Goal: Task Accomplishment & Management: Complete application form

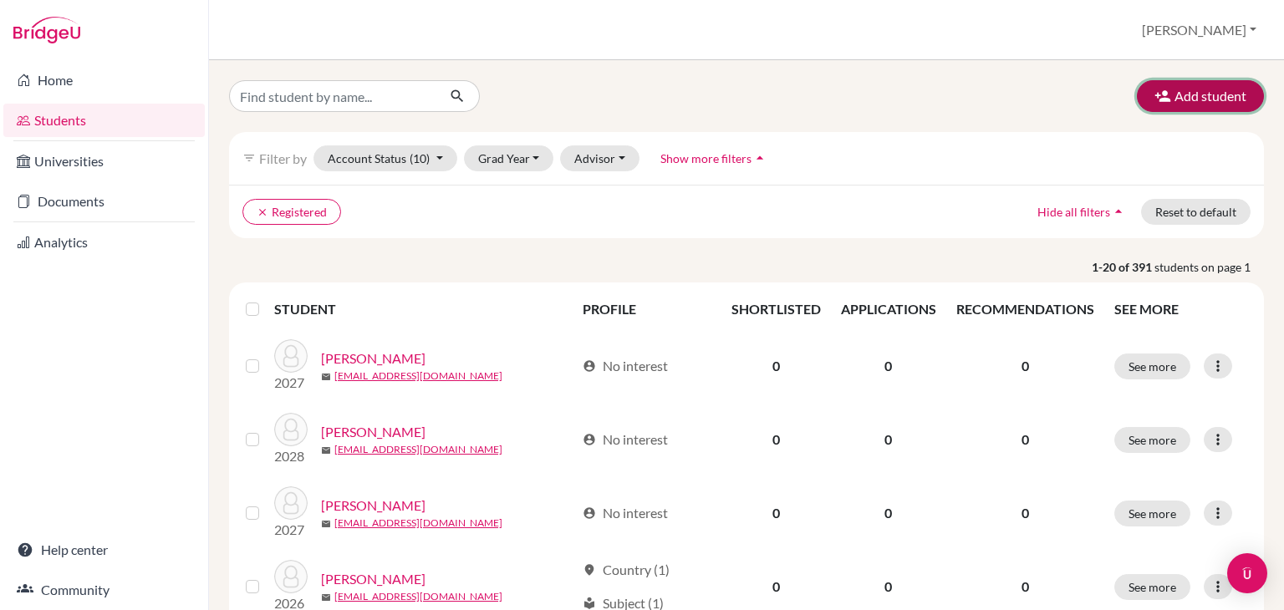
click at [1166, 98] on button "Add student" at bounding box center [1200, 96] width 127 height 32
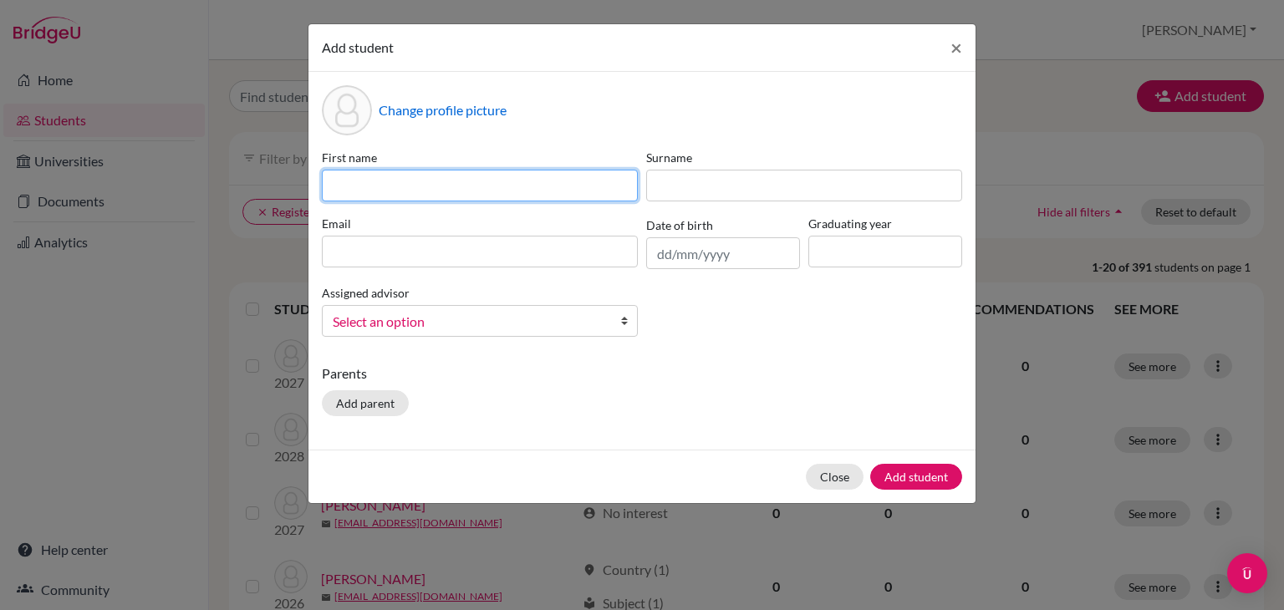
click at [440, 175] on input at bounding box center [480, 186] width 316 height 32
type input "Eva"
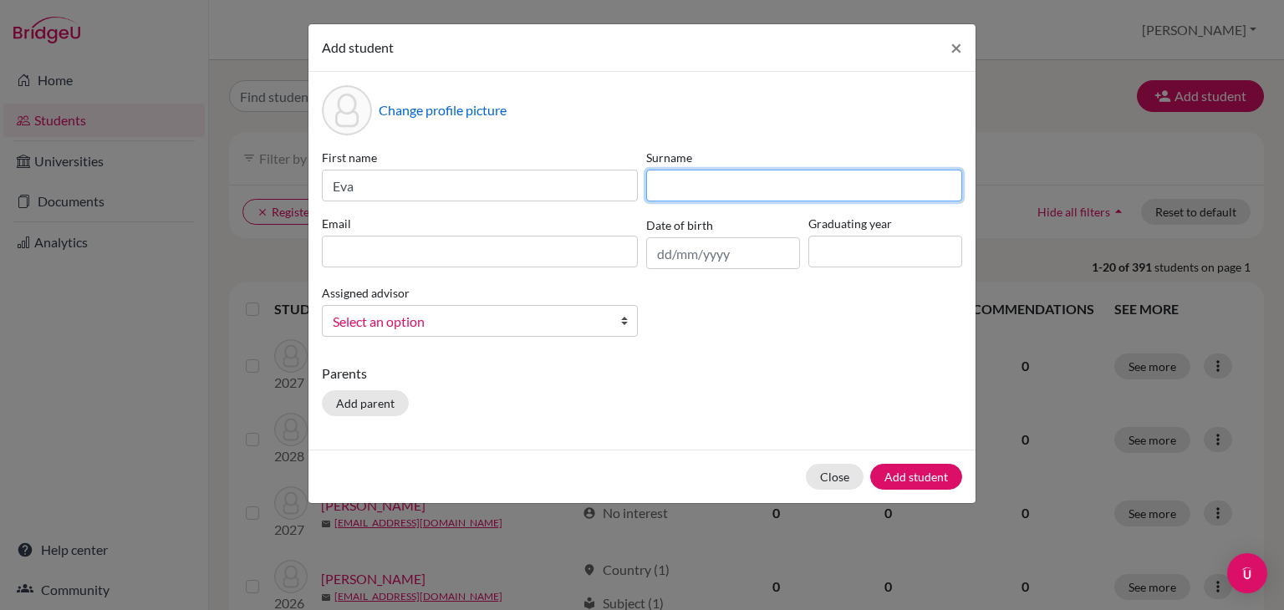
click at [700, 188] on input at bounding box center [804, 186] width 316 height 32
type input "Majorga"
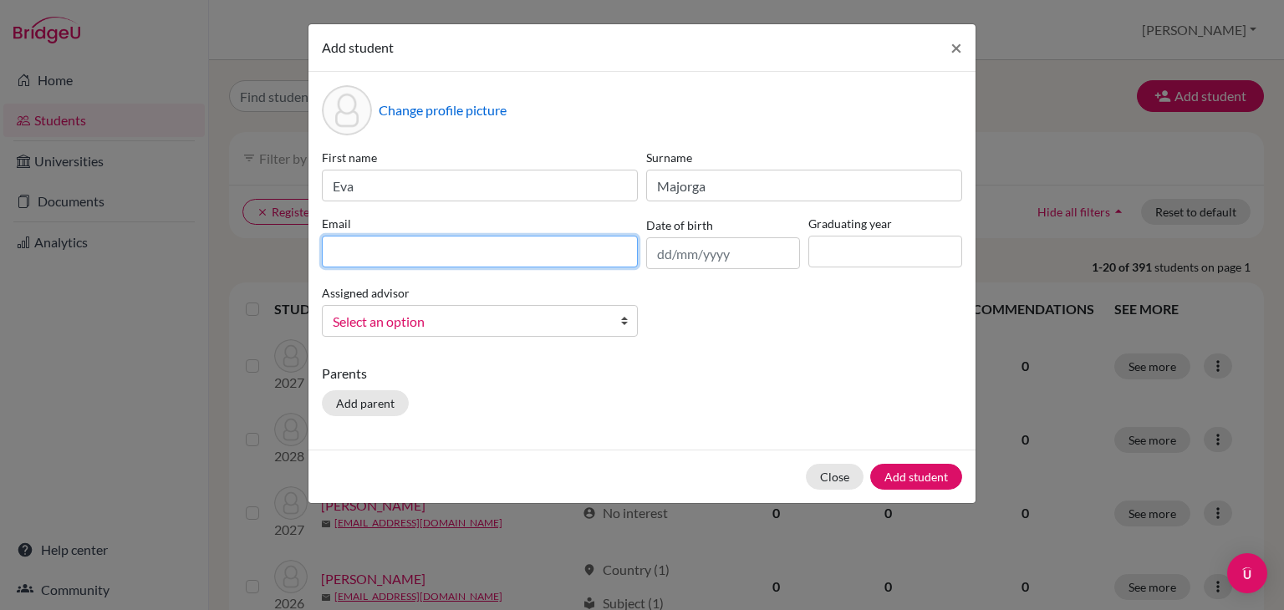
click at [392, 257] on input at bounding box center [480, 252] width 316 height 32
type input "[EMAIL_ADDRESS][DOMAIN_NAME]"
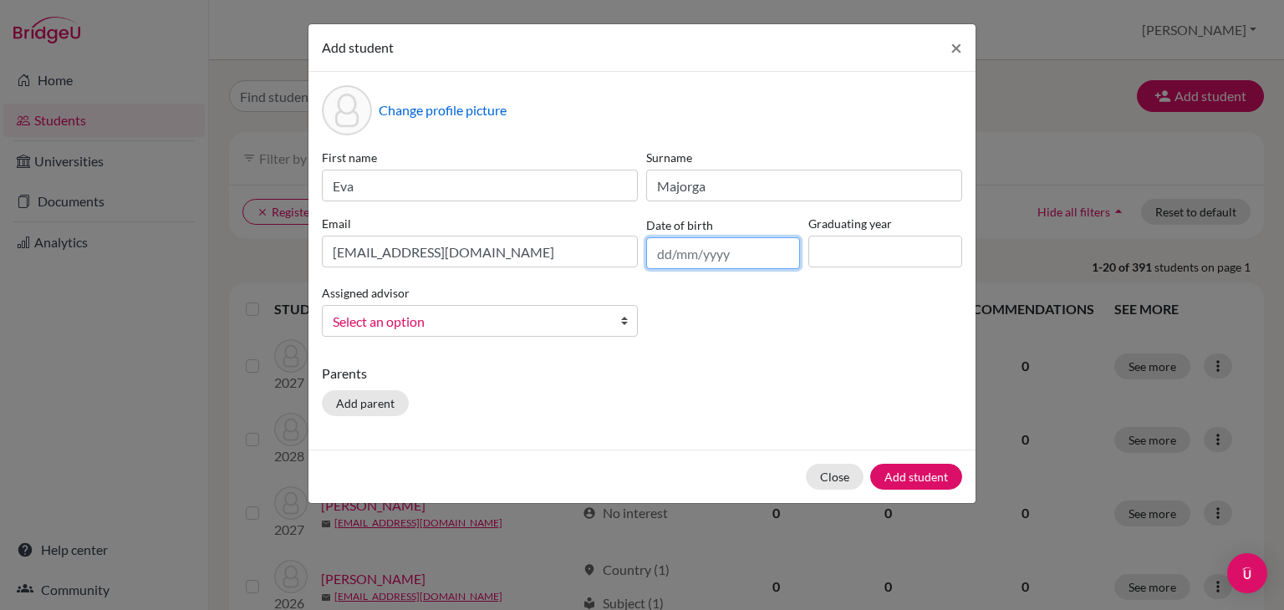
click at [684, 260] on input "text" at bounding box center [723, 253] width 154 height 32
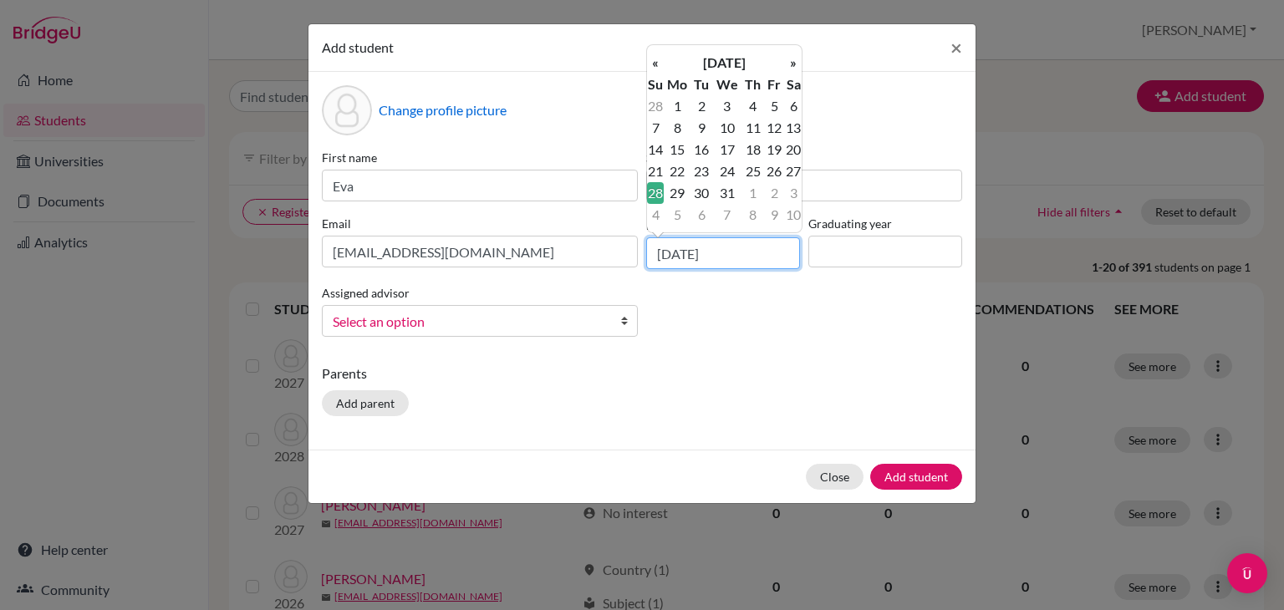
type input "[DATE]"
click at [904, 256] on input at bounding box center [885, 252] width 154 height 32
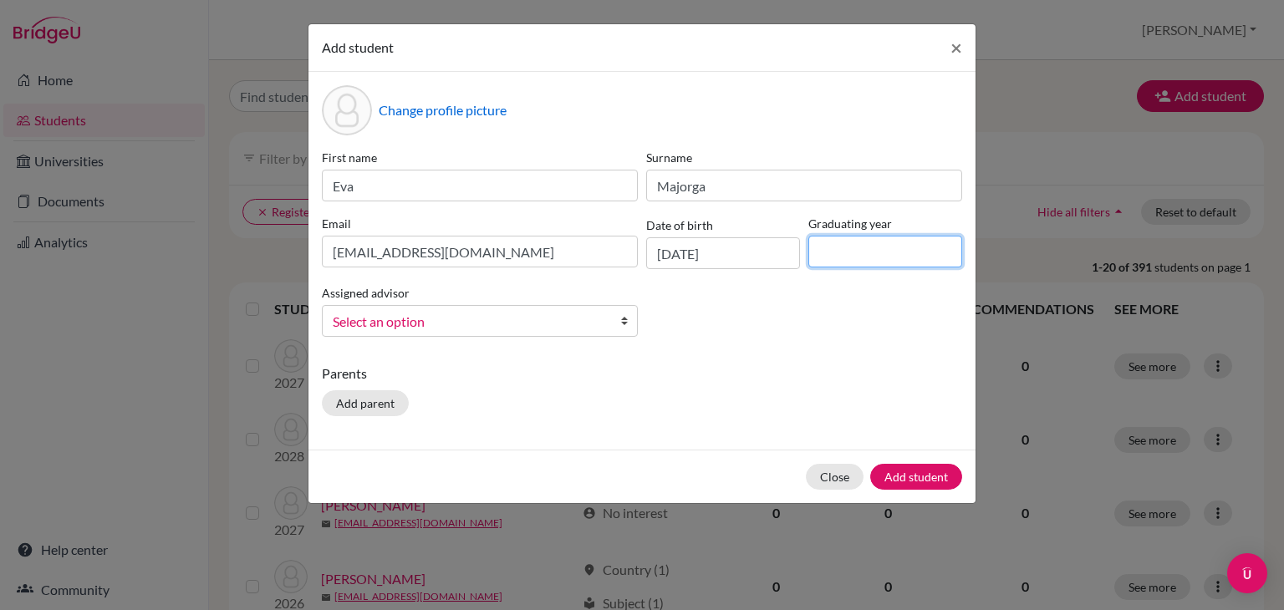
type input "2028"
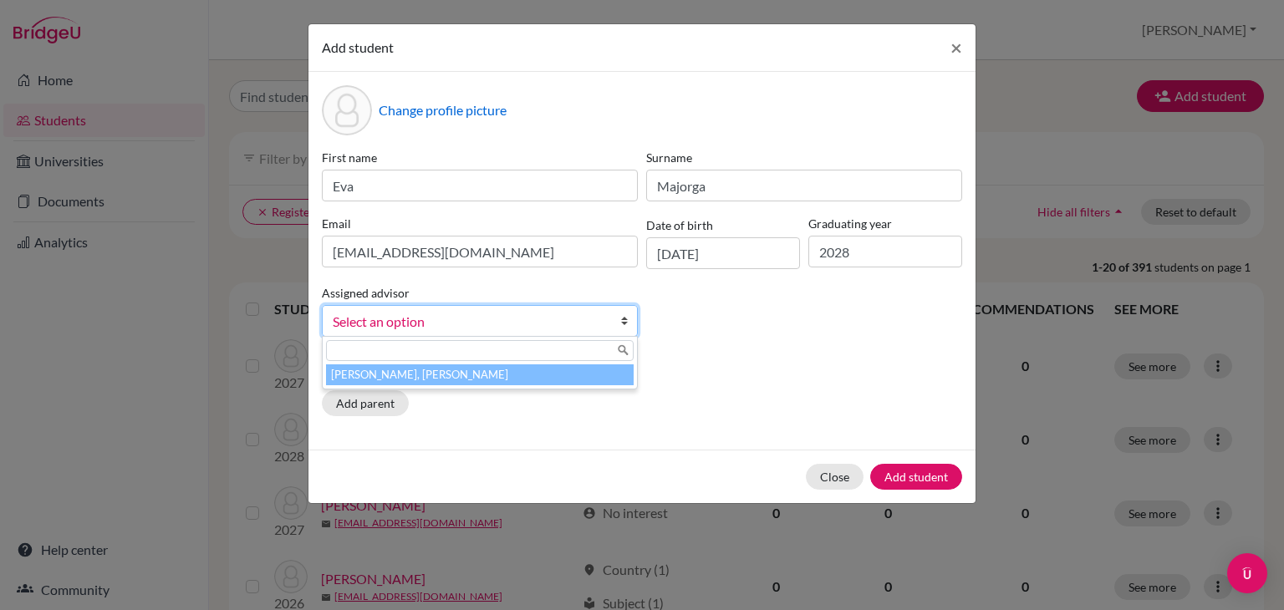
click at [428, 328] on span "Select an option" at bounding box center [469, 322] width 272 height 22
click at [438, 375] on li "[PERSON_NAME], [PERSON_NAME]" at bounding box center [480, 374] width 308 height 21
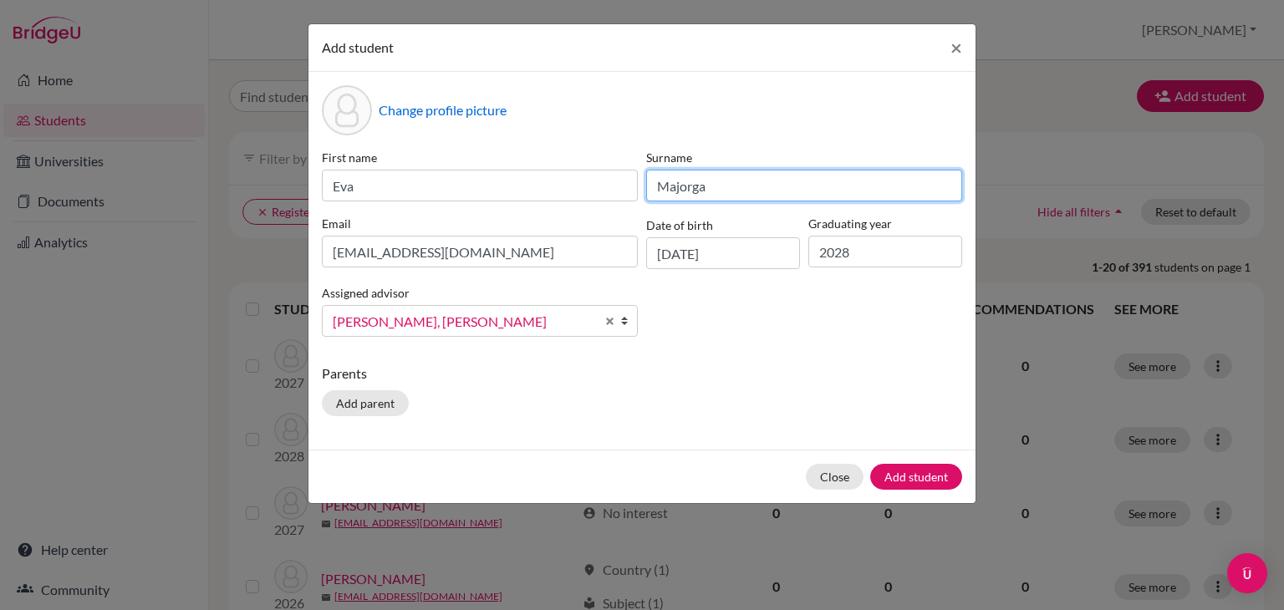
click at [679, 188] on input "Majorga" at bounding box center [804, 186] width 316 height 32
type input "[PERSON_NAME]"
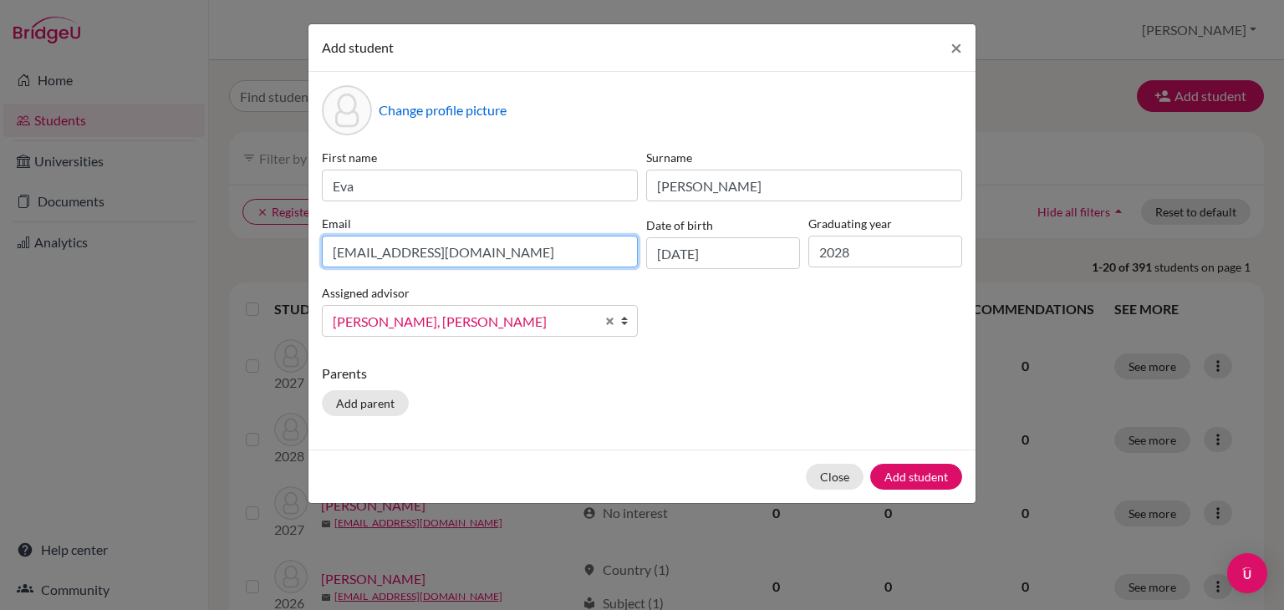
click at [376, 254] on input "[EMAIL_ADDRESS][DOMAIN_NAME]" at bounding box center [480, 252] width 316 height 32
click at [601, 425] on div "Change profile picture First name [PERSON_NAME] [PERSON_NAME] Email [PERSON_NAM…" at bounding box center [641, 261] width 667 height 378
click at [358, 252] on input "[EMAIL_ADDRESS][PERSON_NAME][DOMAIN_NAME]" at bounding box center [480, 252] width 316 height 32
type input "[EMAIL_ADDRESS][DOMAIN_NAME]"
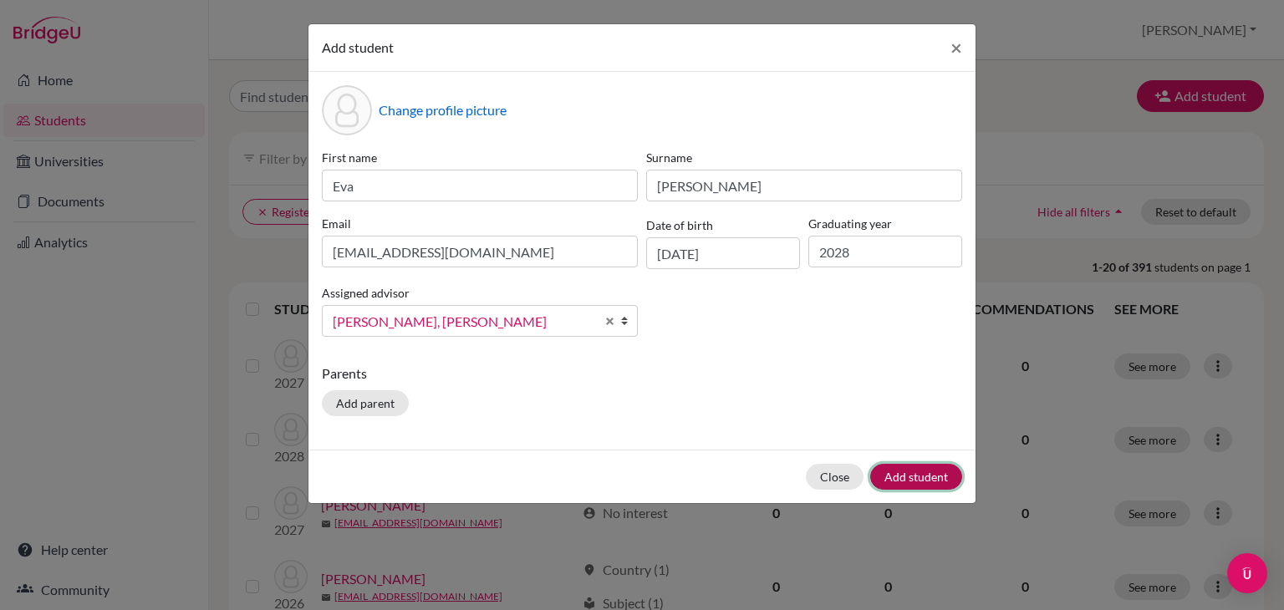
click at [913, 479] on button "Add student" at bounding box center [916, 477] width 92 height 26
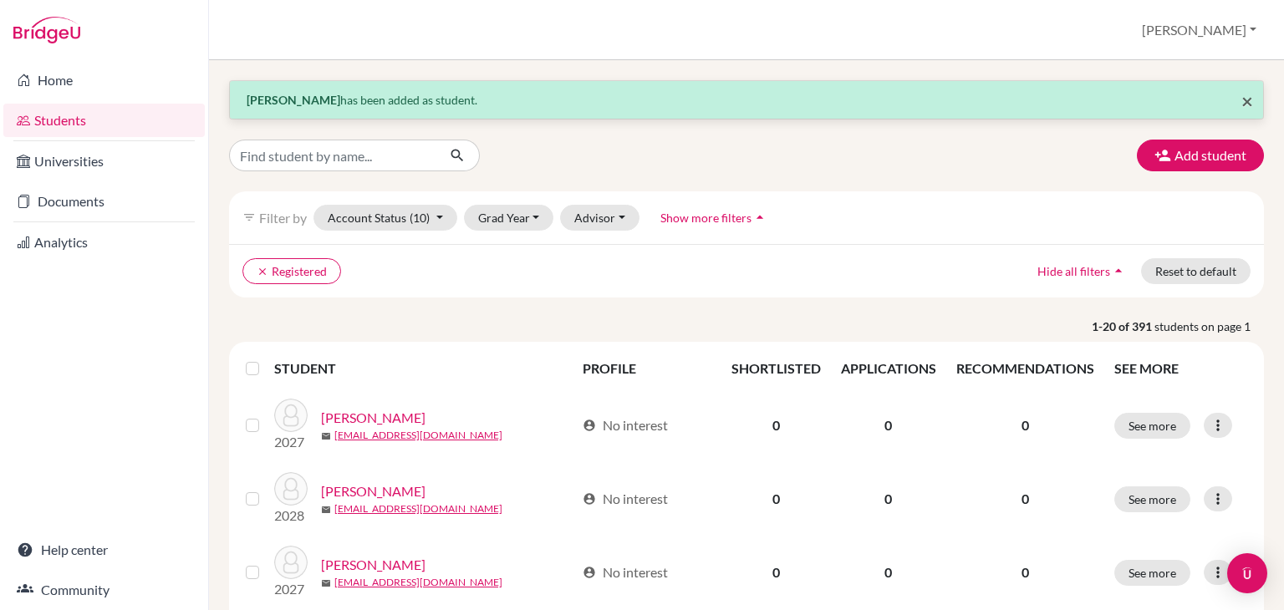
click at [1241, 100] on span "×" at bounding box center [1247, 101] width 12 height 24
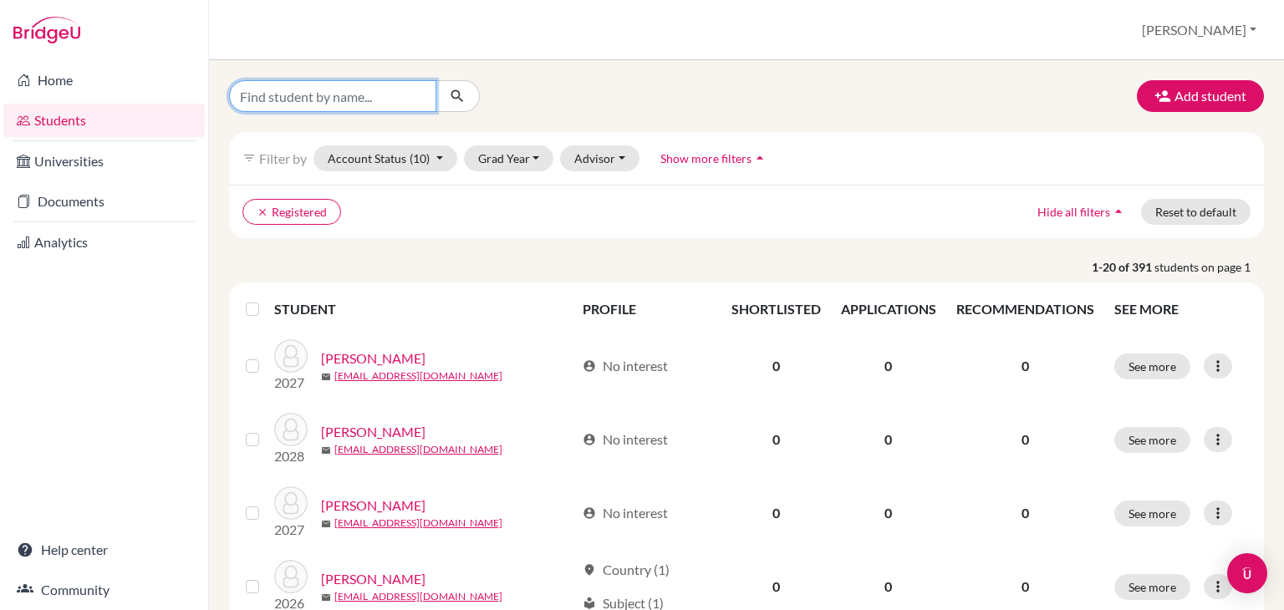
click at [349, 102] on input "Find student by name..." at bounding box center [332, 96] width 207 height 32
type input "eva"
click button "submit" at bounding box center [457, 96] width 44 height 32
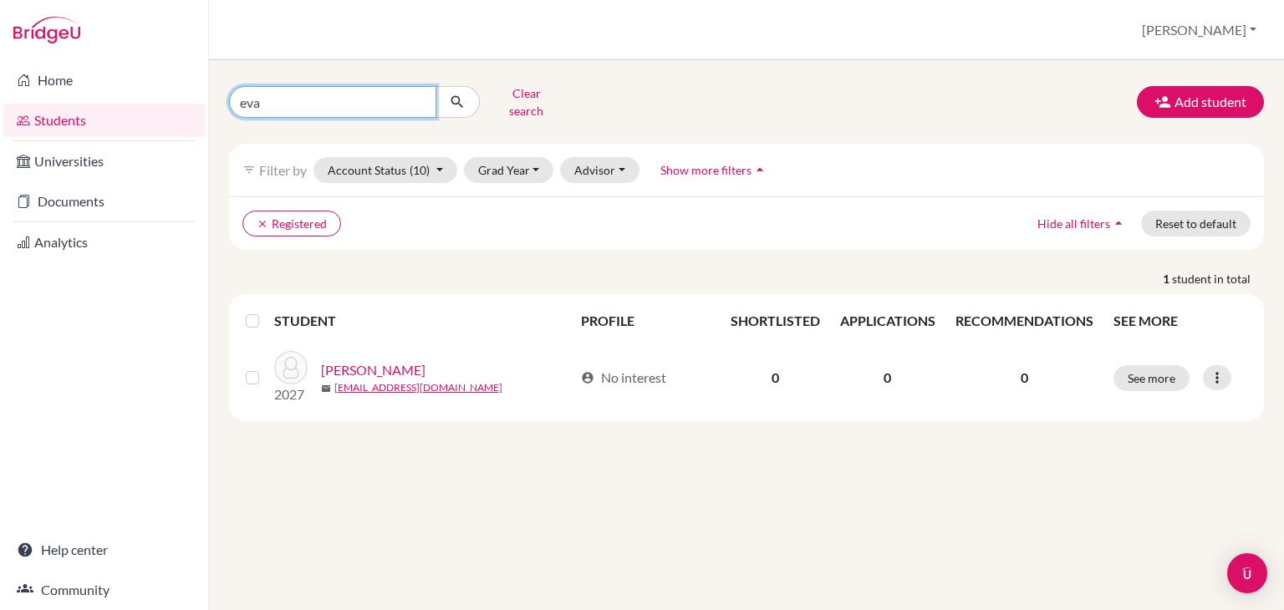
click at [280, 100] on input "eva" at bounding box center [332, 102] width 207 height 32
type input "eva"
click button "submit" at bounding box center [457, 102] width 44 height 32
click at [277, 104] on input "eva" at bounding box center [332, 102] width 207 height 32
type input "e"
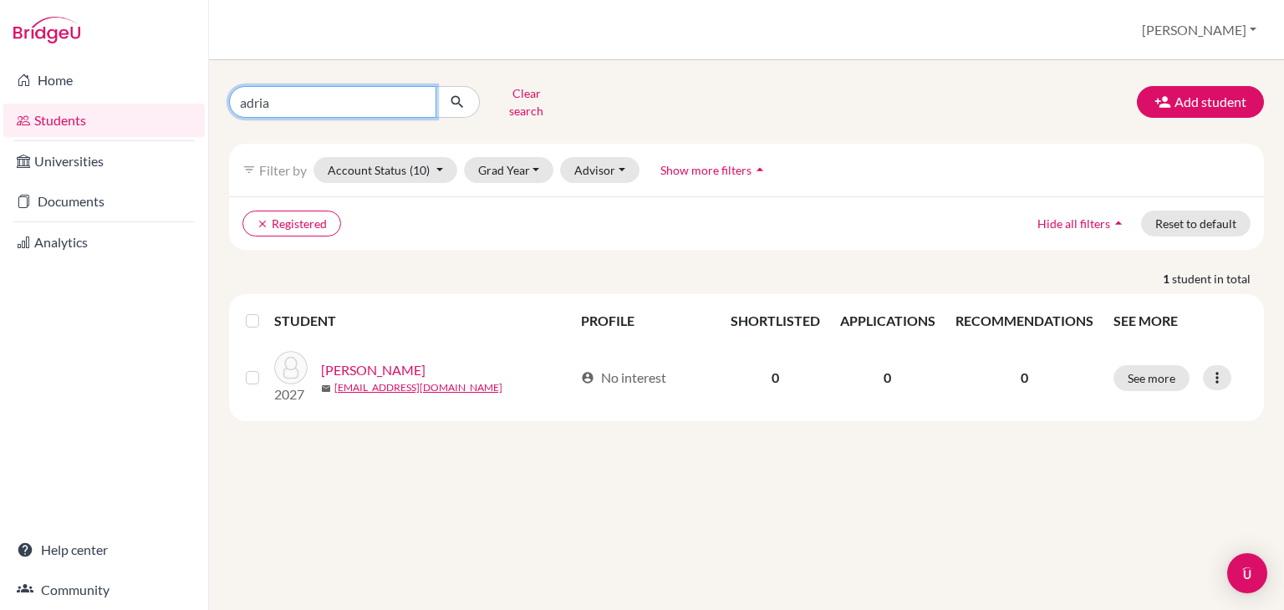
type input "[PERSON_NAME]"
click button "submit" at bounding box center [457, 102] width 44 height 32
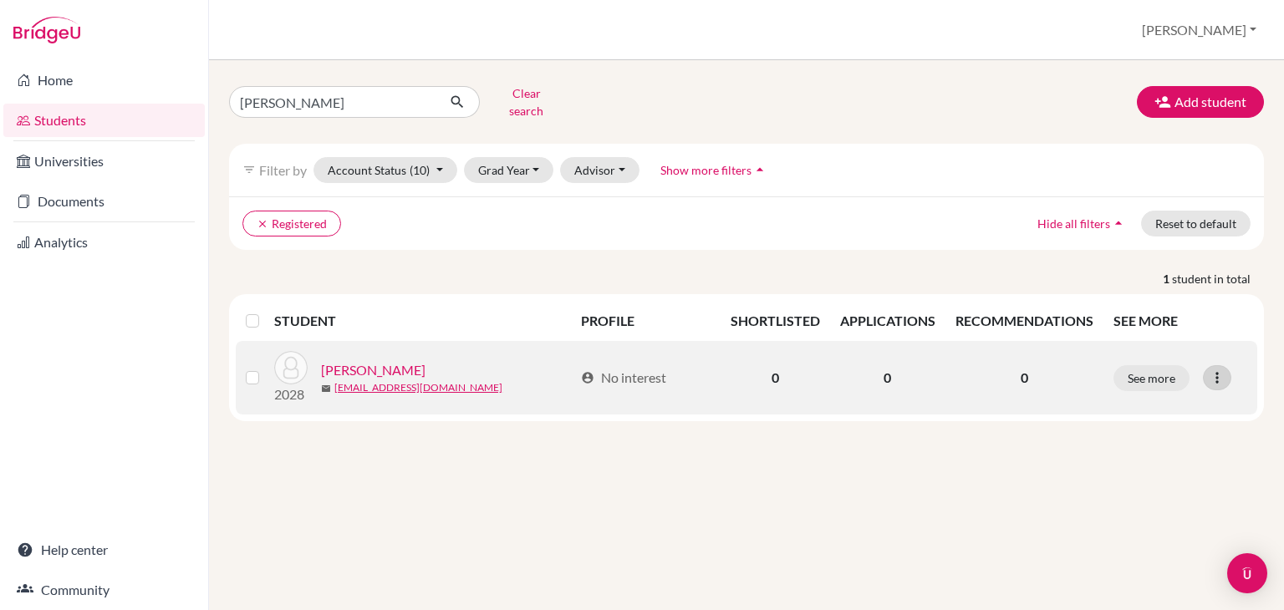
click at [1214, 369] on icon at bounding box center [1217, 377] width 17 height 17
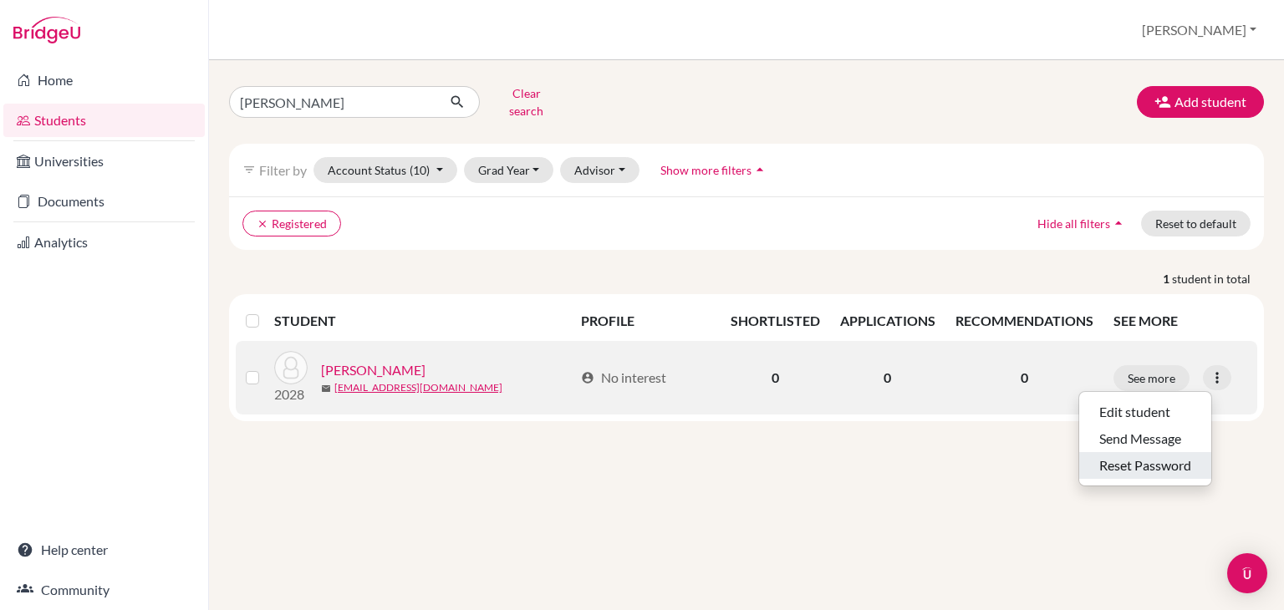
click at [1132, 452] on button "Reset Password" at bounding box center [1145, 465] width 132 height 27
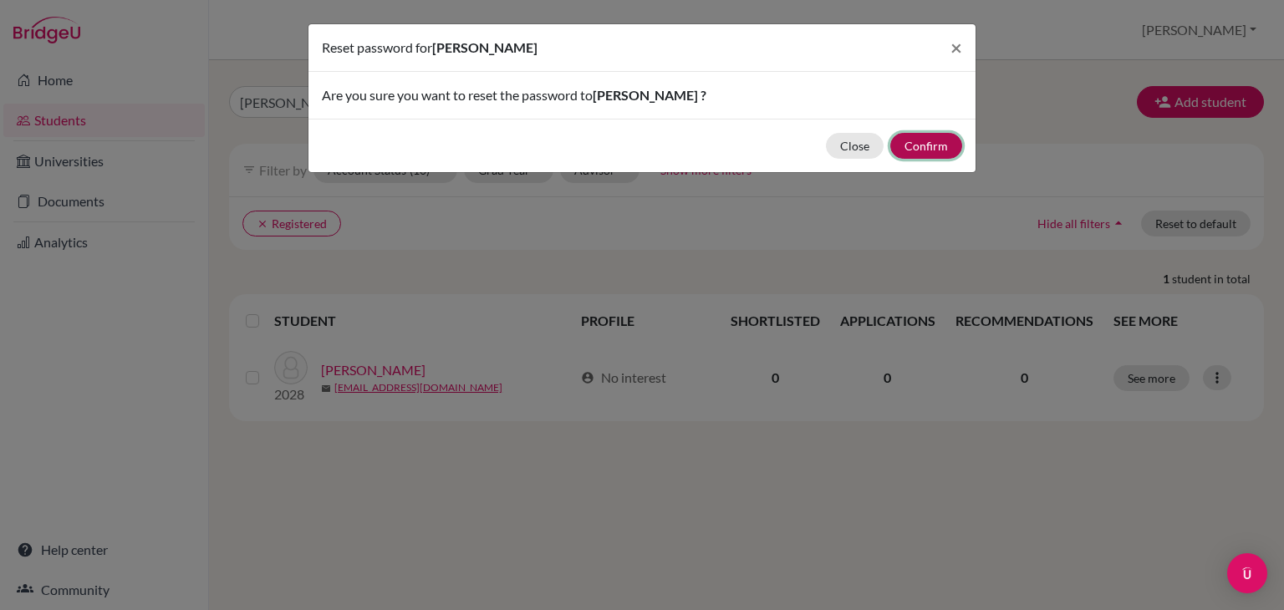
click at [923, 145] on button "Confirm" at bounding box center [926, 146] width 72 height 26
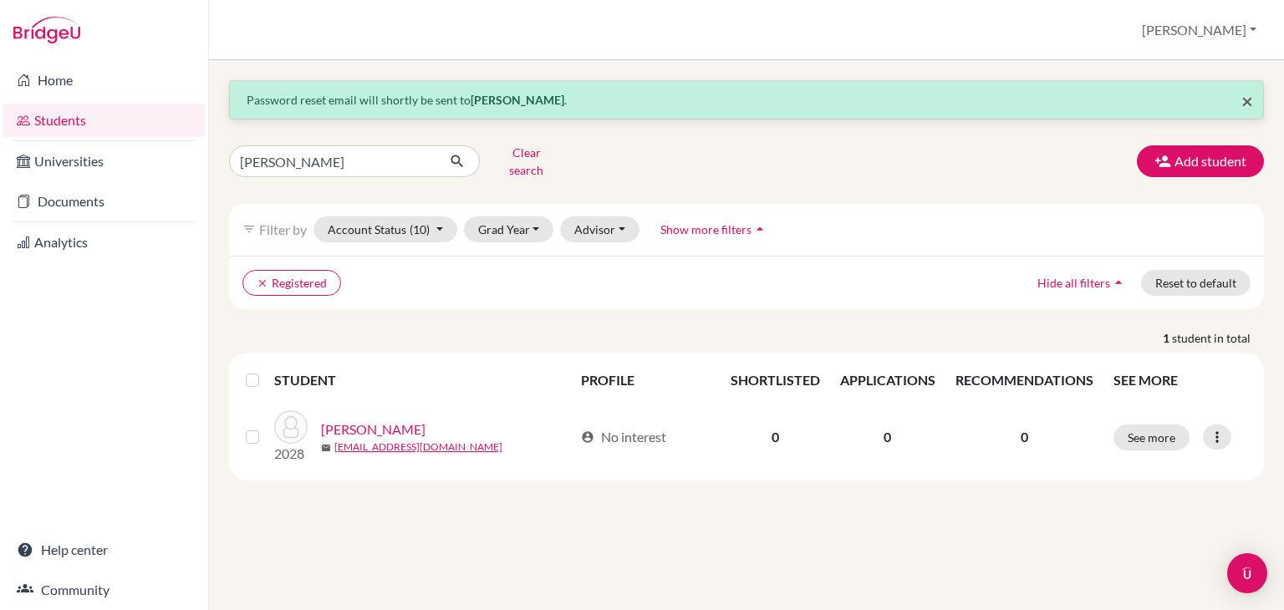
click at [1250, 99] on span "×" at bounding box center [1247, 101] width 12 height 24
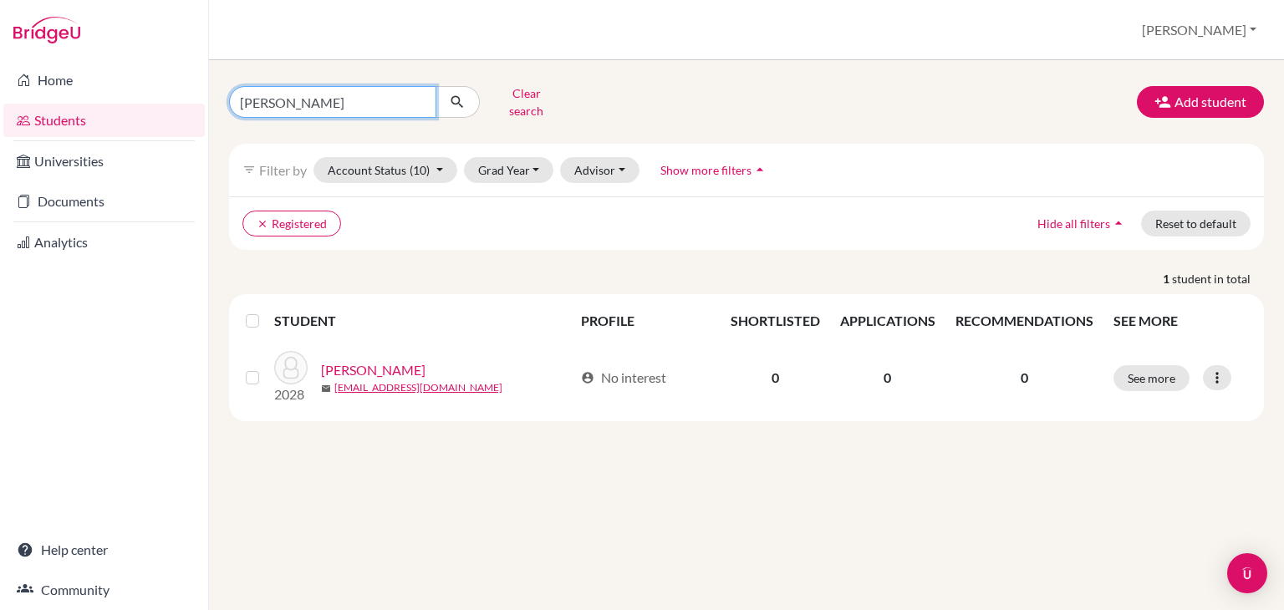
click at [349, 99] on input "[PERSON_NAME]" at bounding box center [332, 102] width 207 height 32
type input "a"
type input "[PERSON_NAME]"
click button "submit" at bounding box center [457, 102] width 44 height 32
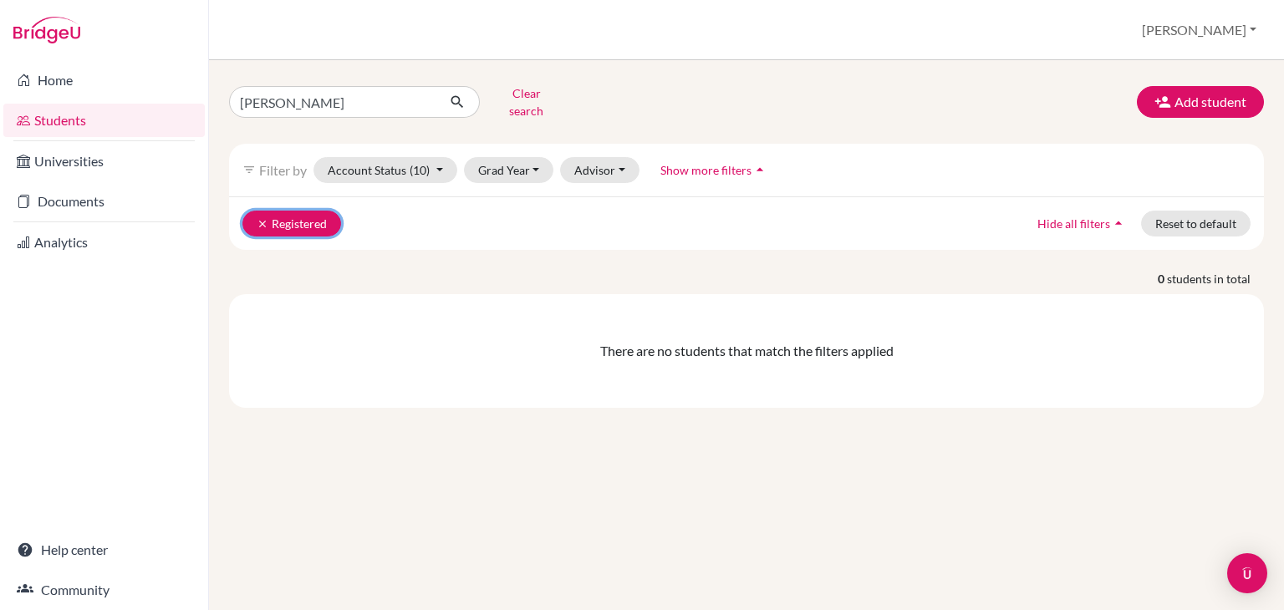
click at [260, 218] on icon "clear" at bounding box center [263, 224] width 12 height 12
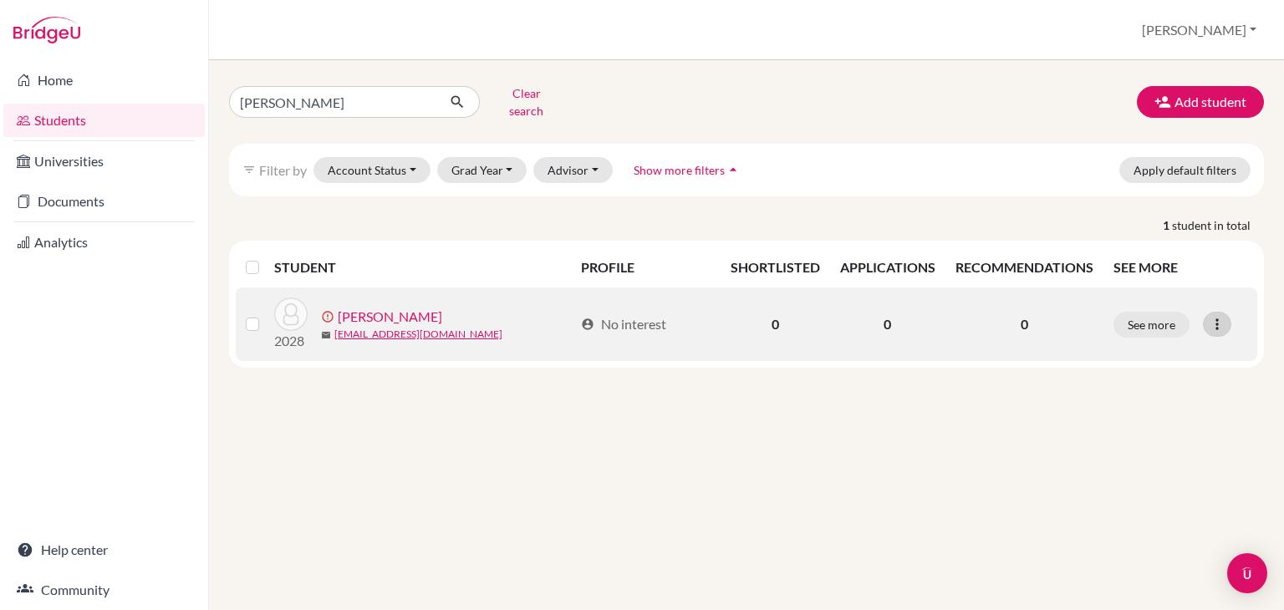
click at [1209, 316] on icon at bounding box center [1217, 324] width 17 height 17
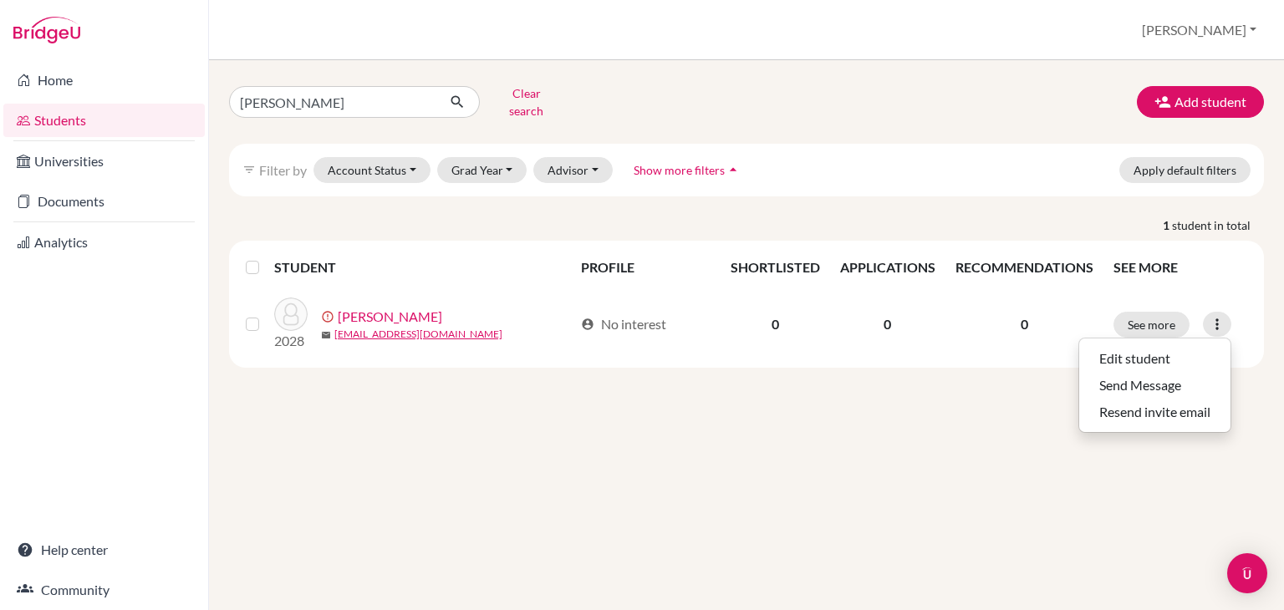
click at [919, 475] on div "[PERSON_NAME] Clear search Add student filter_list Filter by Account Status Act…" at bounding box center [746, 335] width 1075 height 550
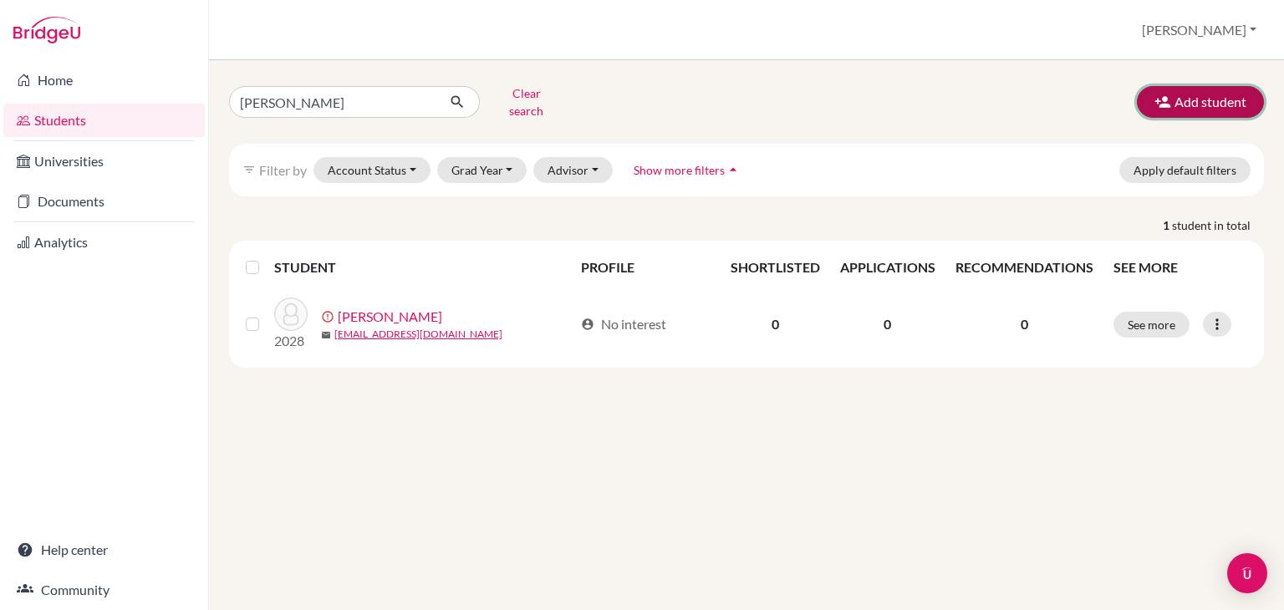
click at [1180, 91] on button "Add student" at bounding box center [1200, 102] width 127 height 32
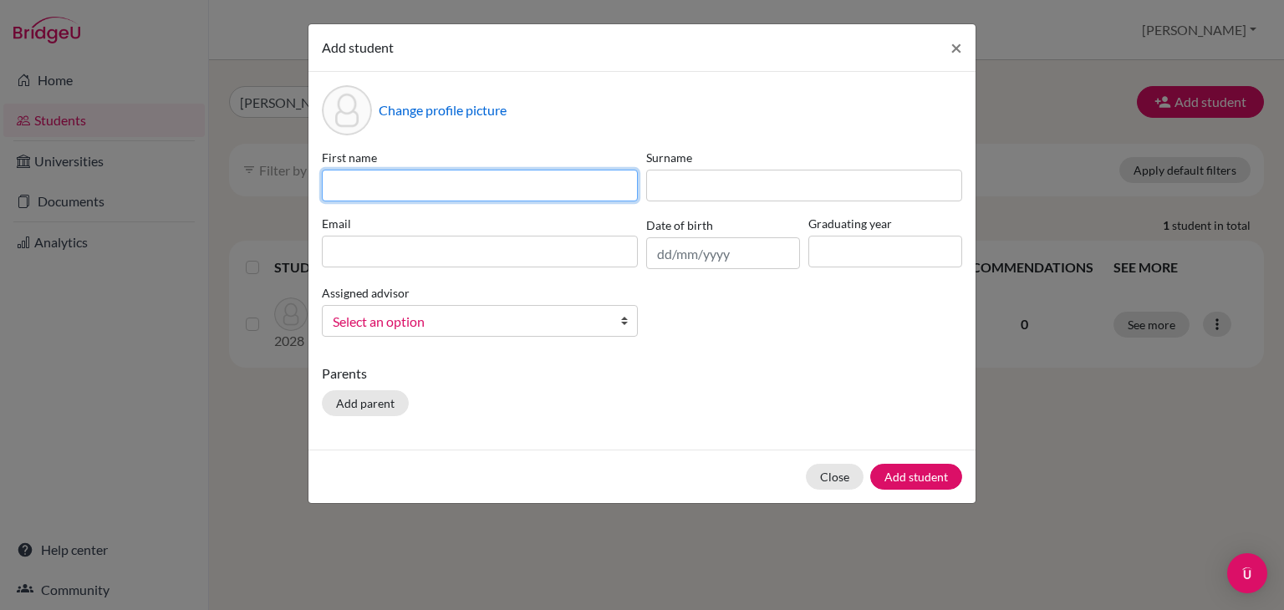
click at [435, 193] on input at bounding box center [480, 186] width 316 height 32
type input "Diego"
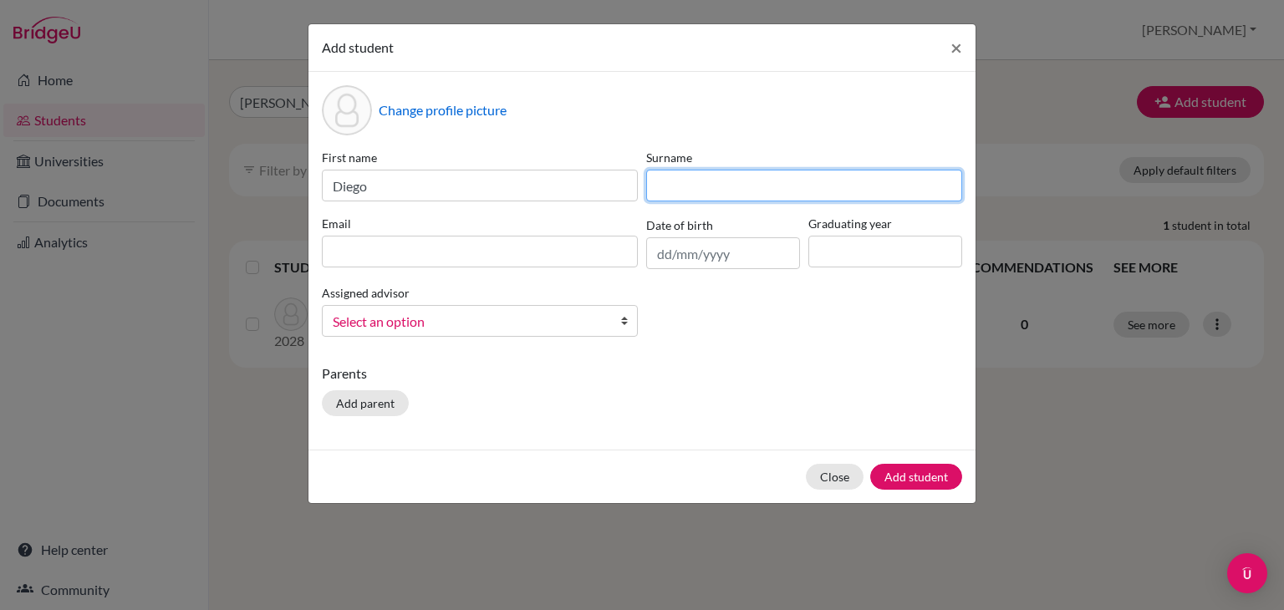
click at [674, 190] on input at bounding box center [804, 186] width 316 height 32
type input "[PERSON_NAME]"
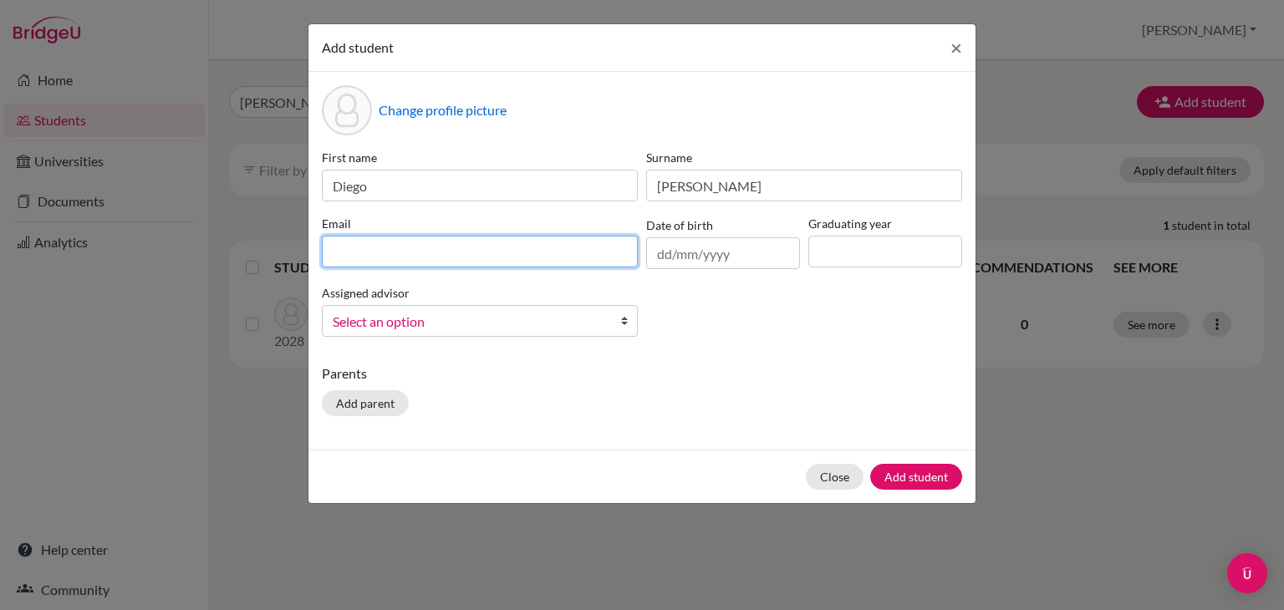
click at [362, 257] on input at bounding box center [480, 252] width 316 height 32
type input "[EMAIL_ADDRESS][DOMAIN_NAME]"
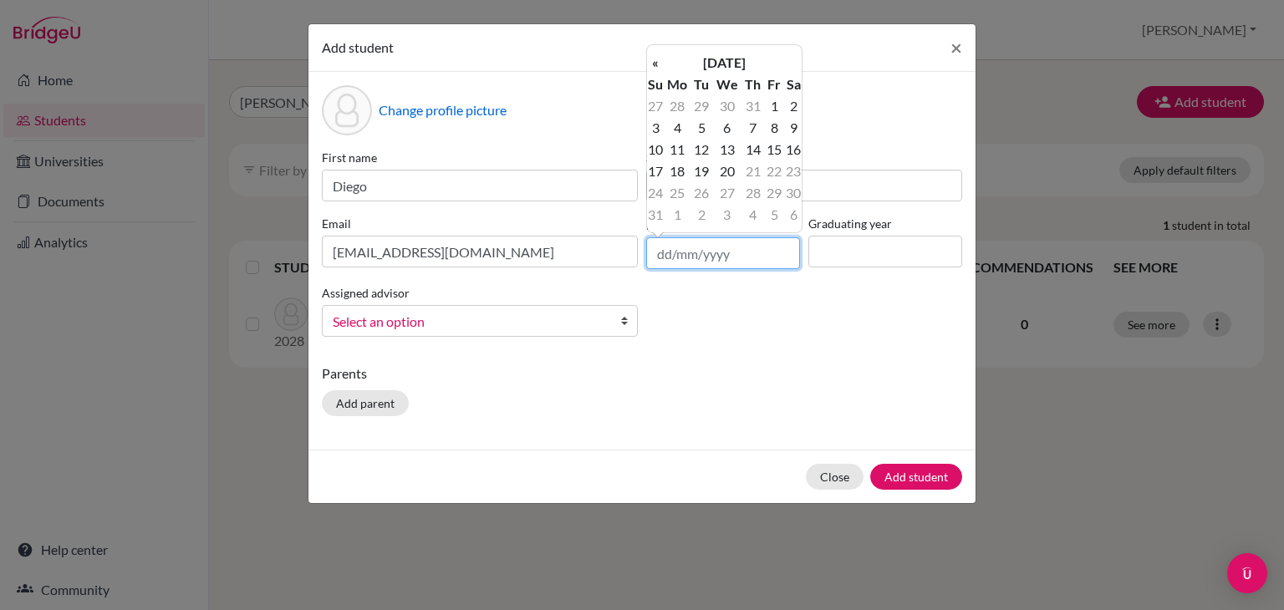
click at [689, 252] on input "text" at bounding box center [723, 253] width 154 height 32
type input "[DATE]"
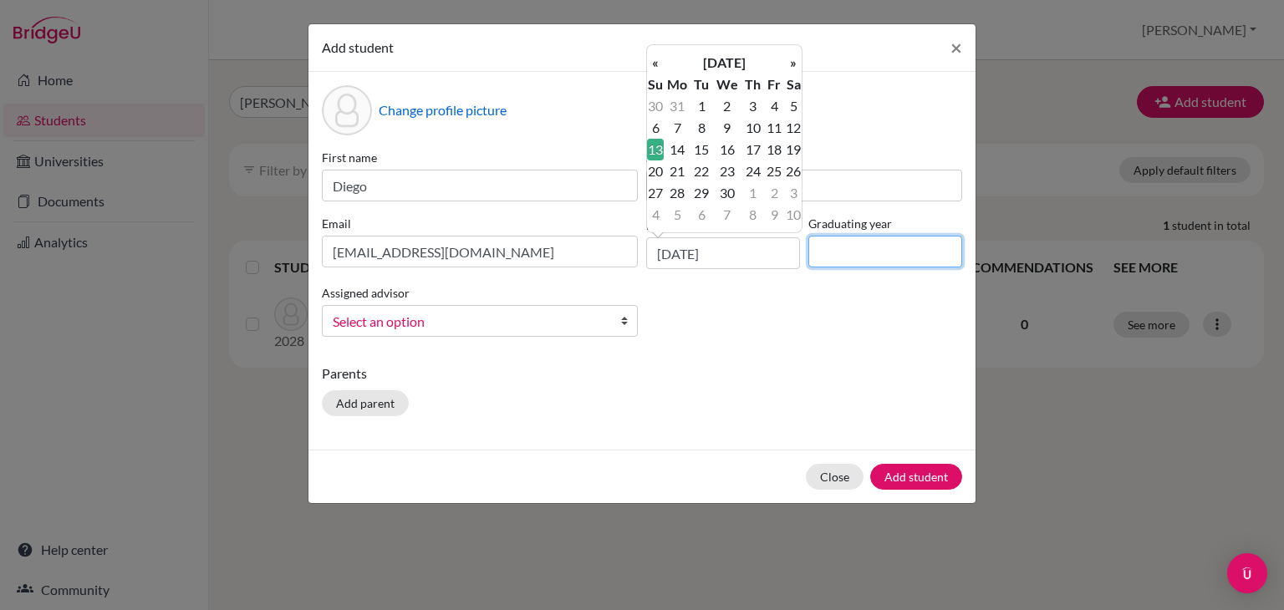
click at [909, 259] on input at bounding box center [885, 252] width 154 height 32
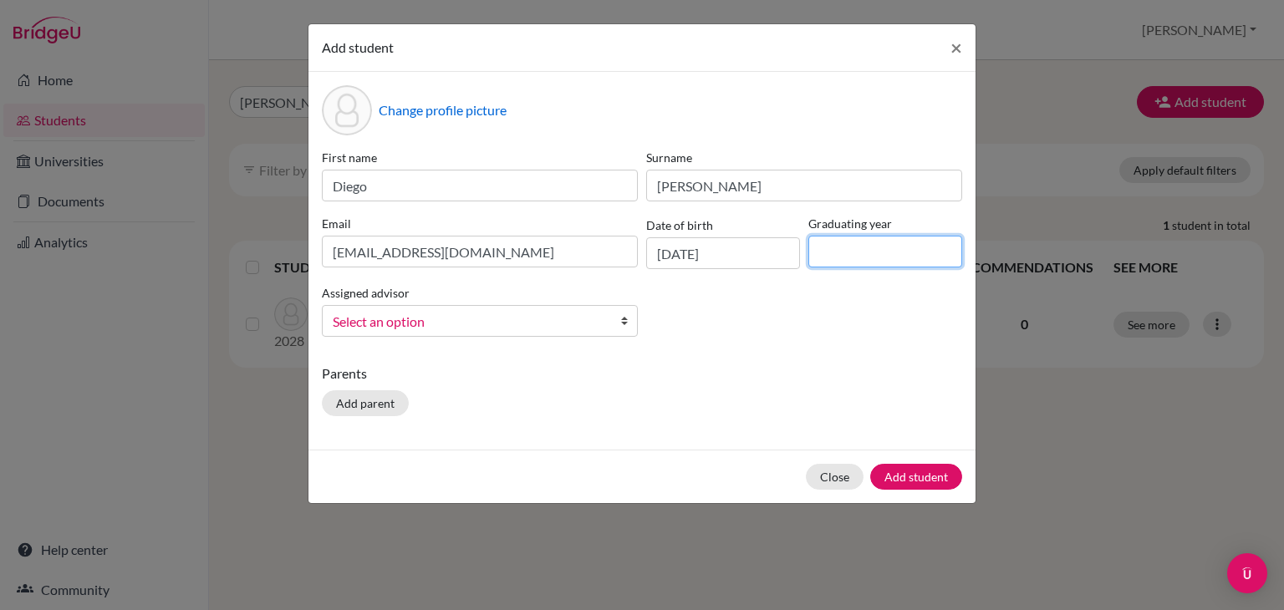
type input "2028"
click at [438, 323] on span "Select an option" at bounding box center [469, 322] width 272 height 22
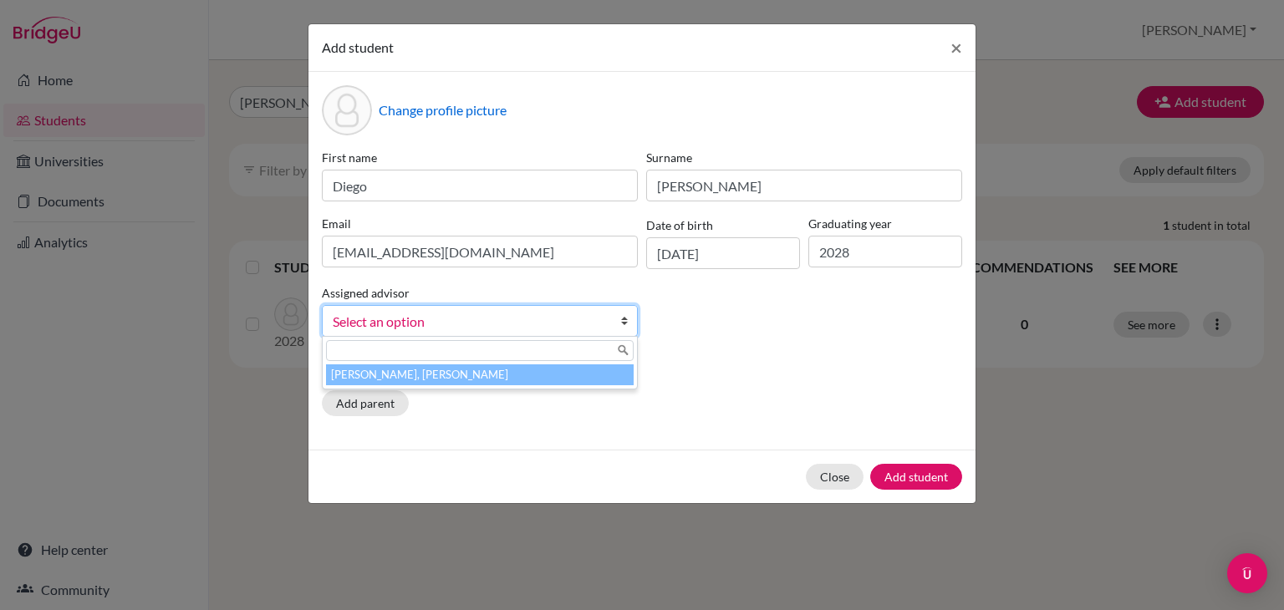
click at [451, 372] on li "[PERSON_NAME], [PERSON_NAME]" at bounding box center [480, 374] width 308 height 21
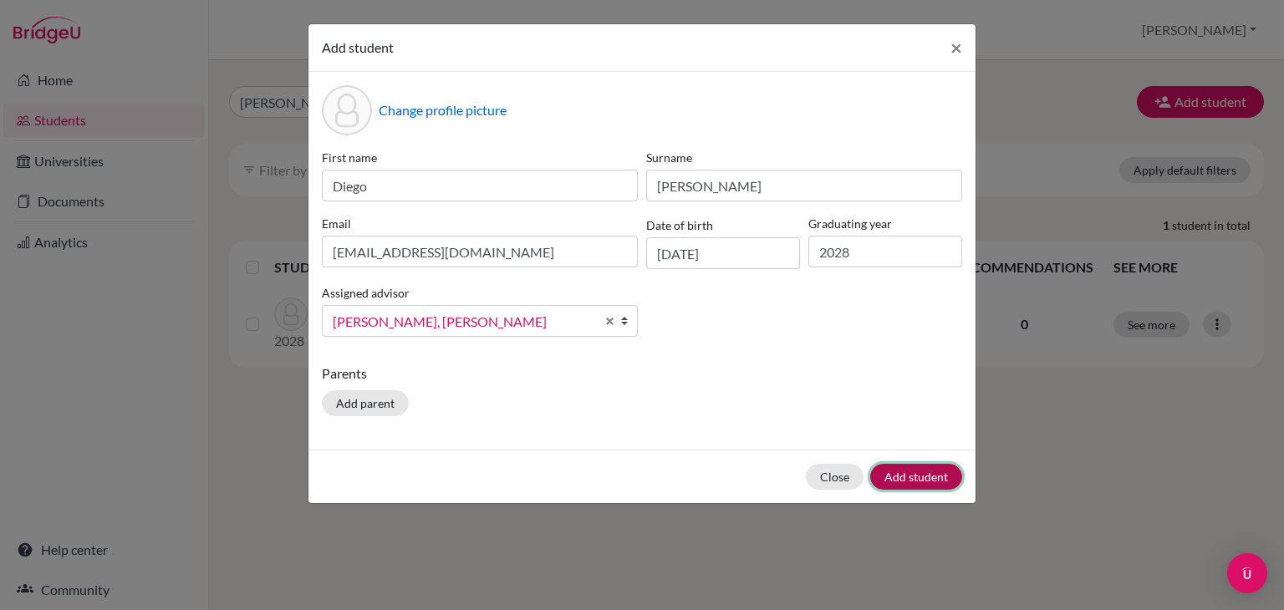
click at [928, 473] on button "Add student" at bounding box center [916, 477] width 92 height 26
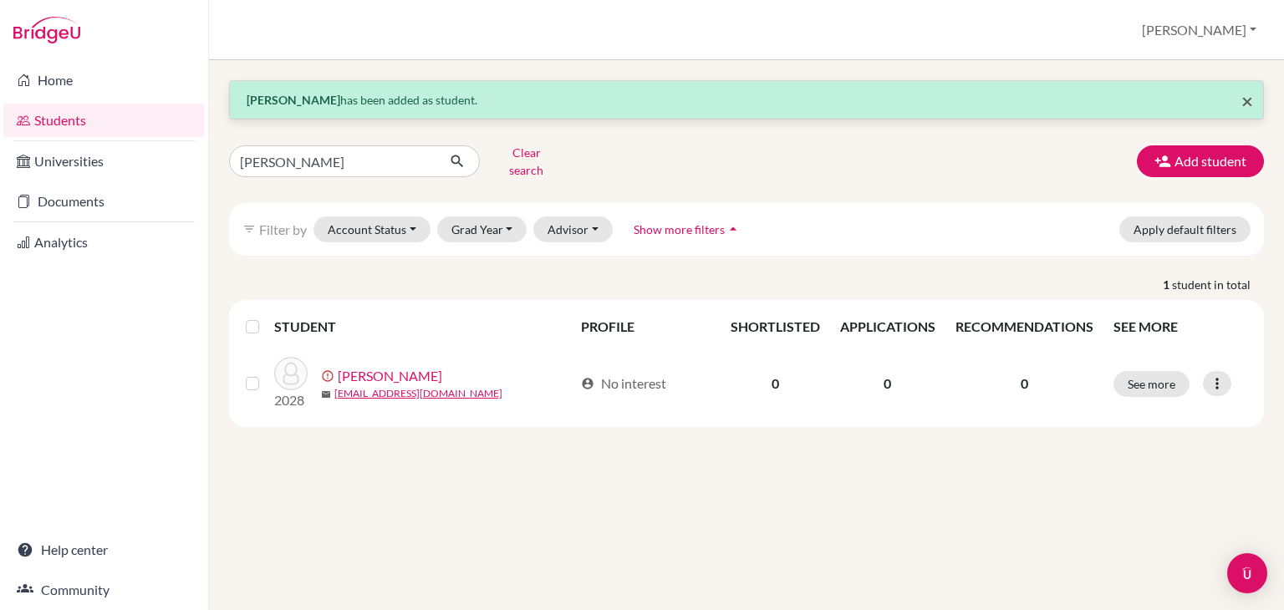
click at [1249, 101] on span "×" at bounding box center [1247, 101] width 12 height 24
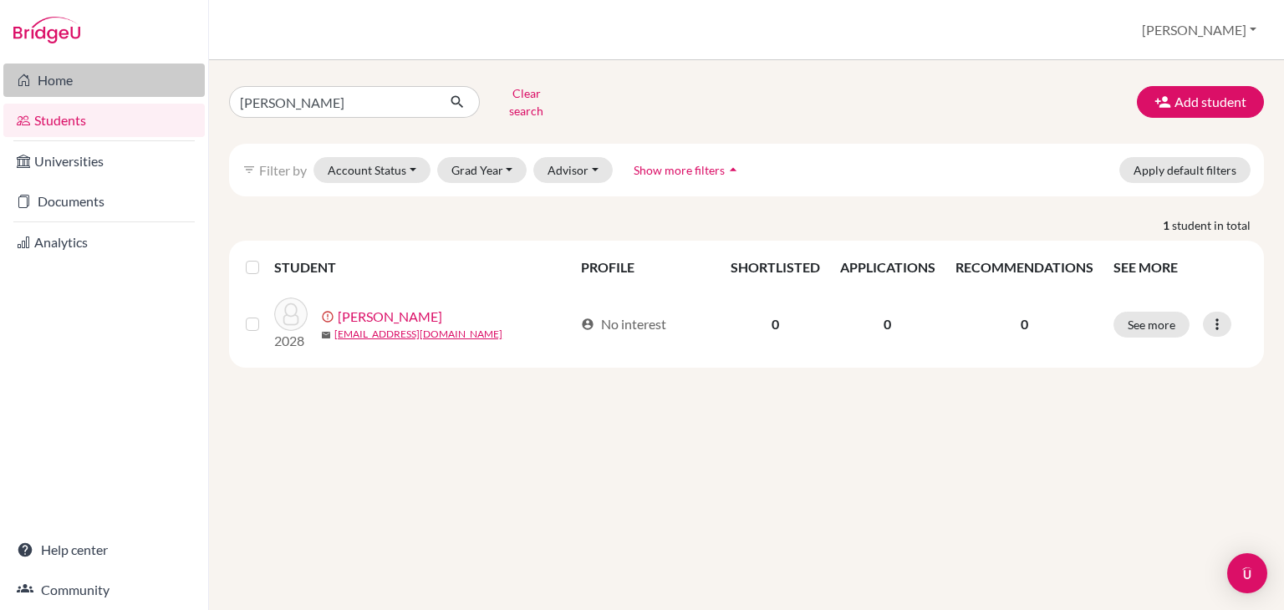
click at [86, 79] on link "Home" at bounding box center [103, 80] width 201 height 33
